Goal: Task Accomplishment & Management: Manage account settings

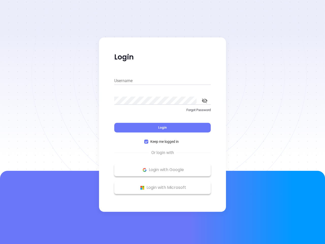
click at [162, 122] on div "Login" at bounding box center [162, 124] width 96 height 16
click at [162, 81] on input "Username" at bounding box center [162, 81] width 96 height 8
click at [205, 100] on icon "toggle password visibility" at bounding box center [205, 100] width 6 height 5
click at [162, 127] on span "Login" at bounding box center [162, 127] width 9 height 4
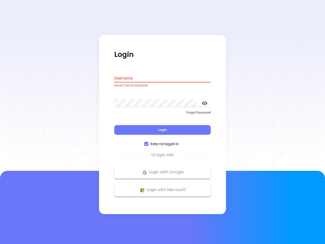
click at [162, 141] on span "Keep me logged in" at bounding box center [164, 144] width 32 height 6
click at [148, 142] on input "Keep me logged in" at bounding box center [146, 144] width 4 height 4
checkbox input "false"
click at [162, 170] on p "Login with Google" at bounding box center [162, 172] width 91 height 8
click at [162, 187] on p "Login with Microsoft" at bounding box center [162, 190] width 91 height 8
